Goal: Find specific page/section: Find specific page/section

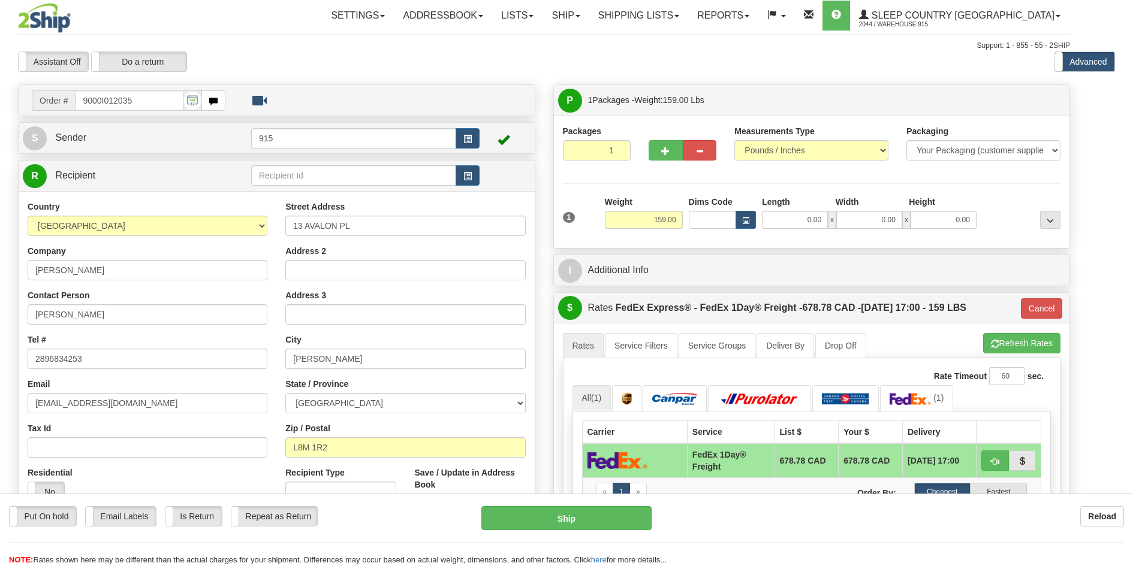
select select "0"
drag, startPoint x: 363, startPoint y: 45, endPoint x: 361, endPoint y: 14, distance: 30.7
click at [363, 45] on div "Support: 1 - 855 - 55 - 2SHIP" at bounding box center [544, 46] width 1052 height 10
click at [667, 13] on link "Shipping lists" at bounding box center [638, 16] width 99 height 30
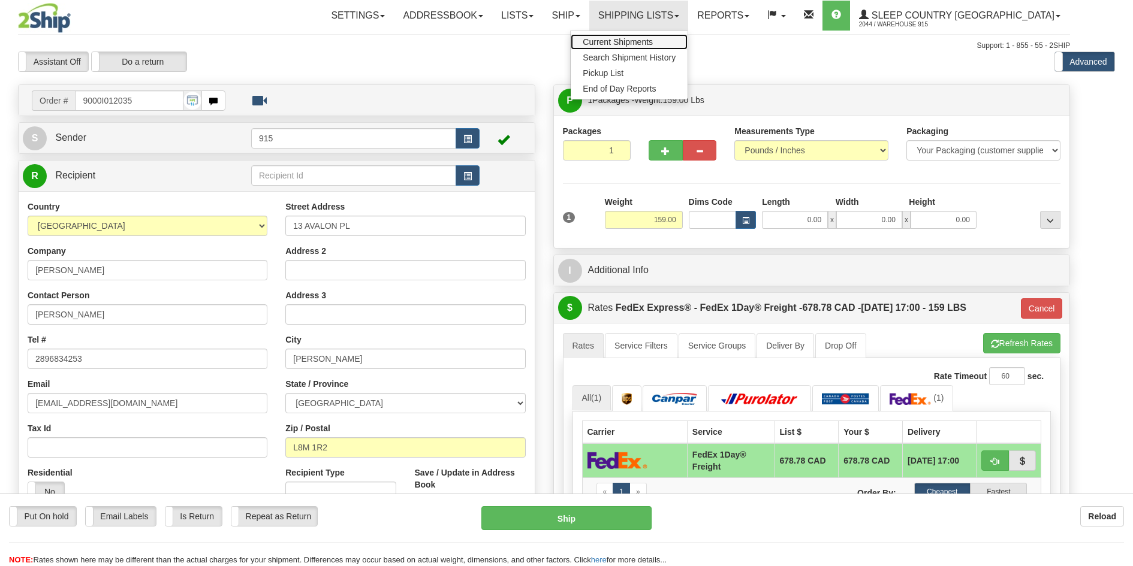
click at [653, 39] on span "Current Shipments" at bounding box center [618, 42] width 70 height 10
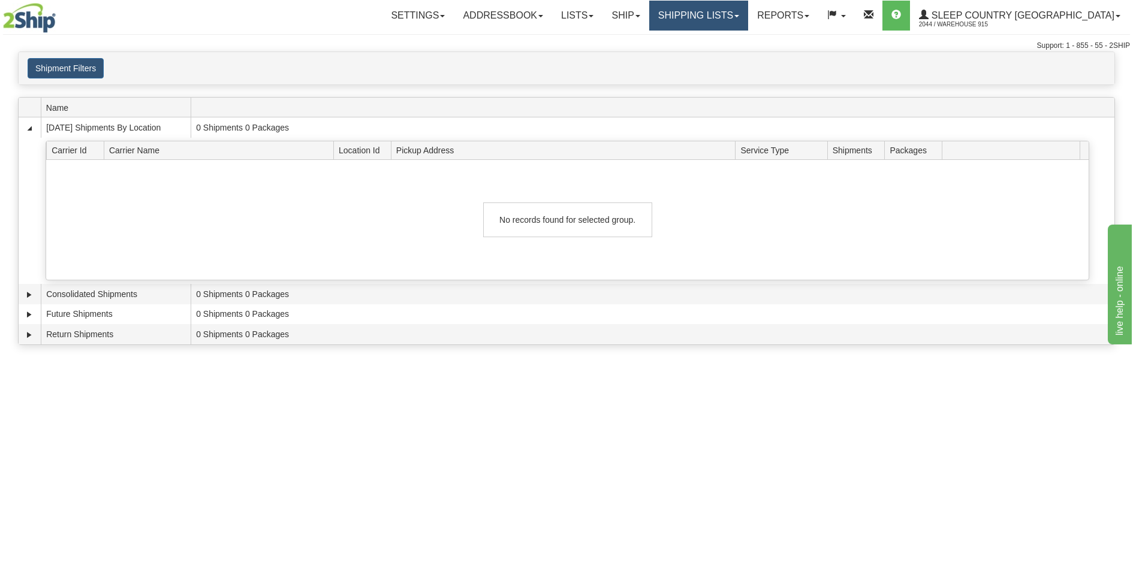
click at [735, 16] on link "Shipping lists" at bounding box center [698, 16] width 99 height 30
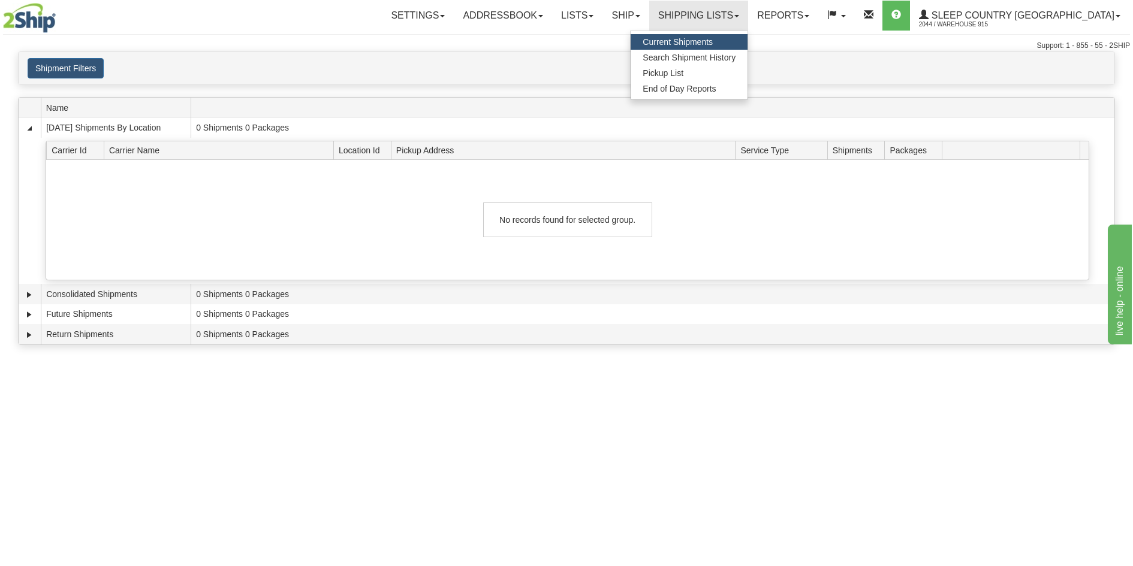
click at [713, 38] on span "Current Shipments" at bounding box center [678, 42] width 70 height 10
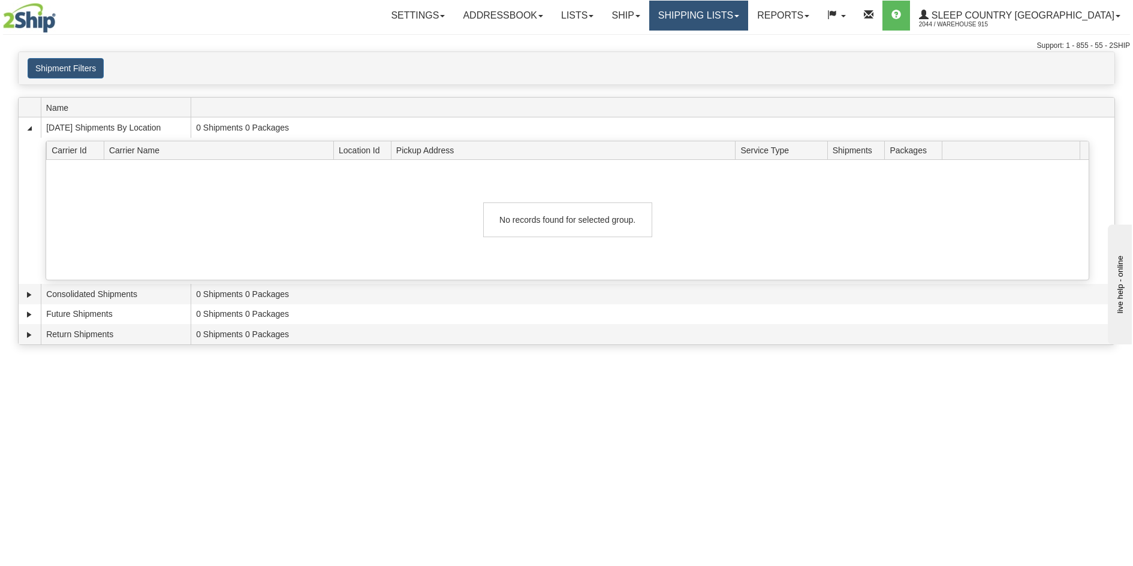
click at [721, 23] on link "Shipping lists" at bounding box center [698, 16] width 99 height 30
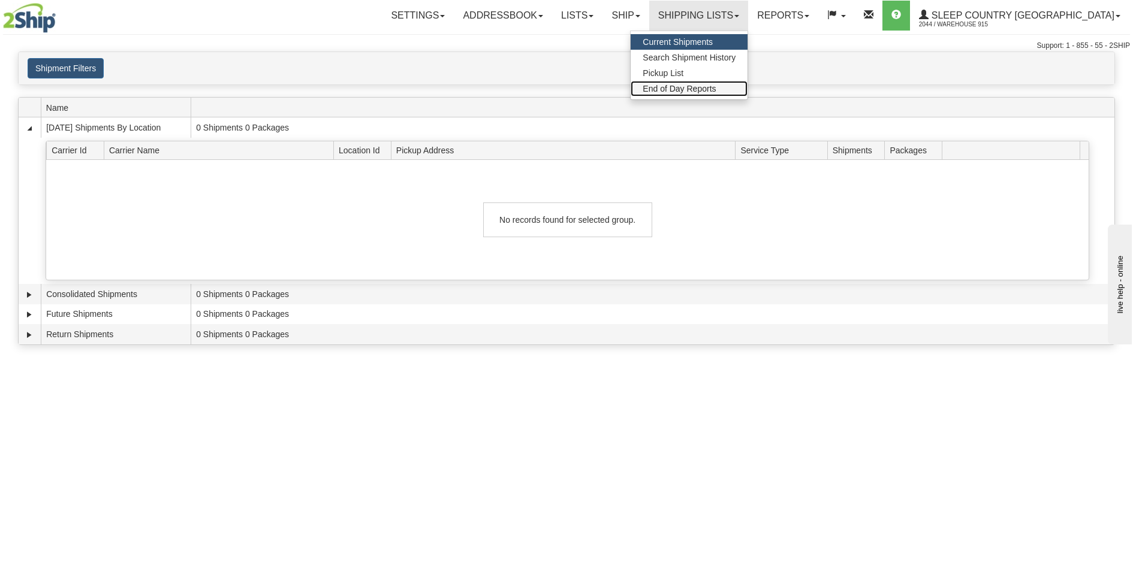
click at [716, 91] on span "End of Day Reports" at bounding box center [679, 89] width 73 height 10
